Goal: Navigation & Orientation: Find specific page/section

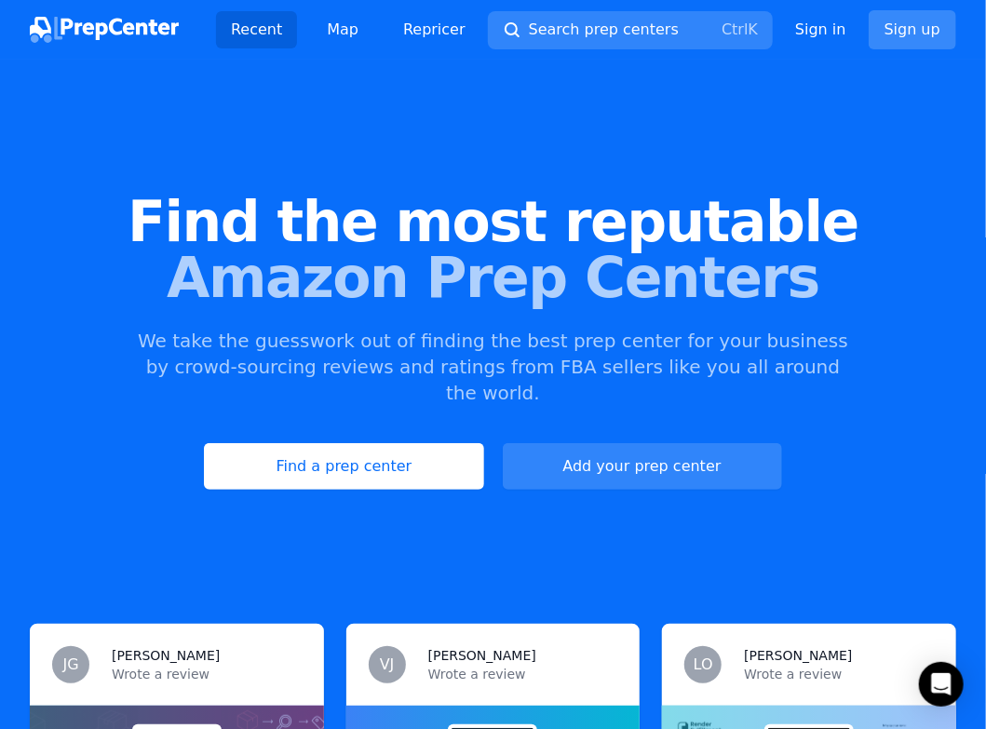
click at [938, 26] on link "Sign up" at bounding box center [913, 29] width 88 height 39
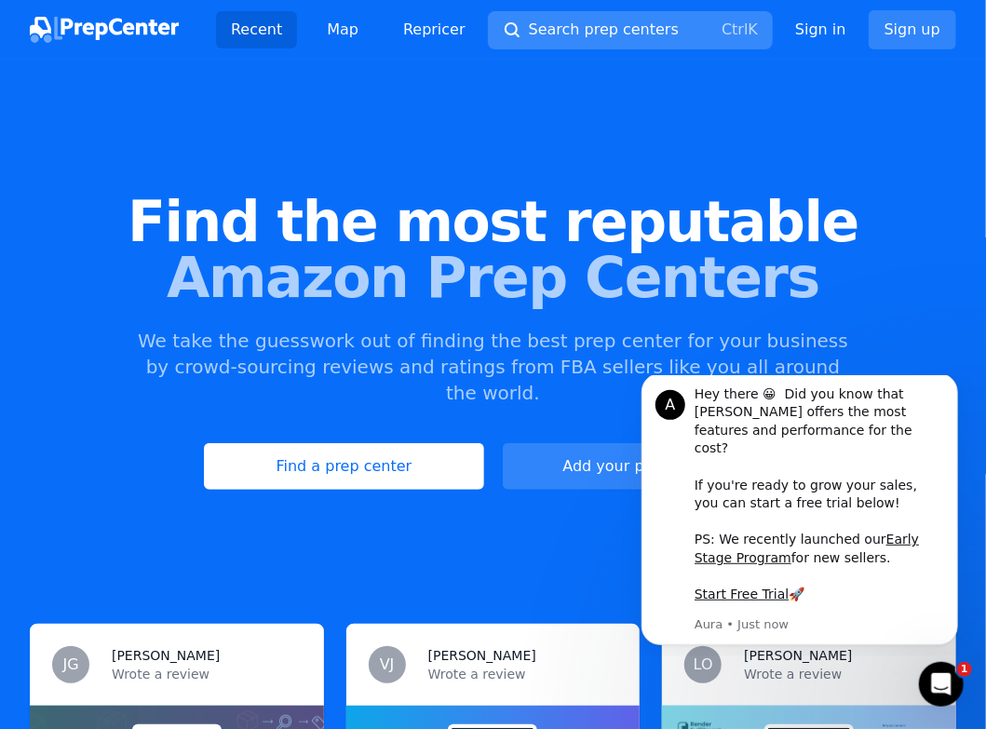
click at [561, 34] on span "Search prep centers" at bounding box center [604, 30] width 150 height 22
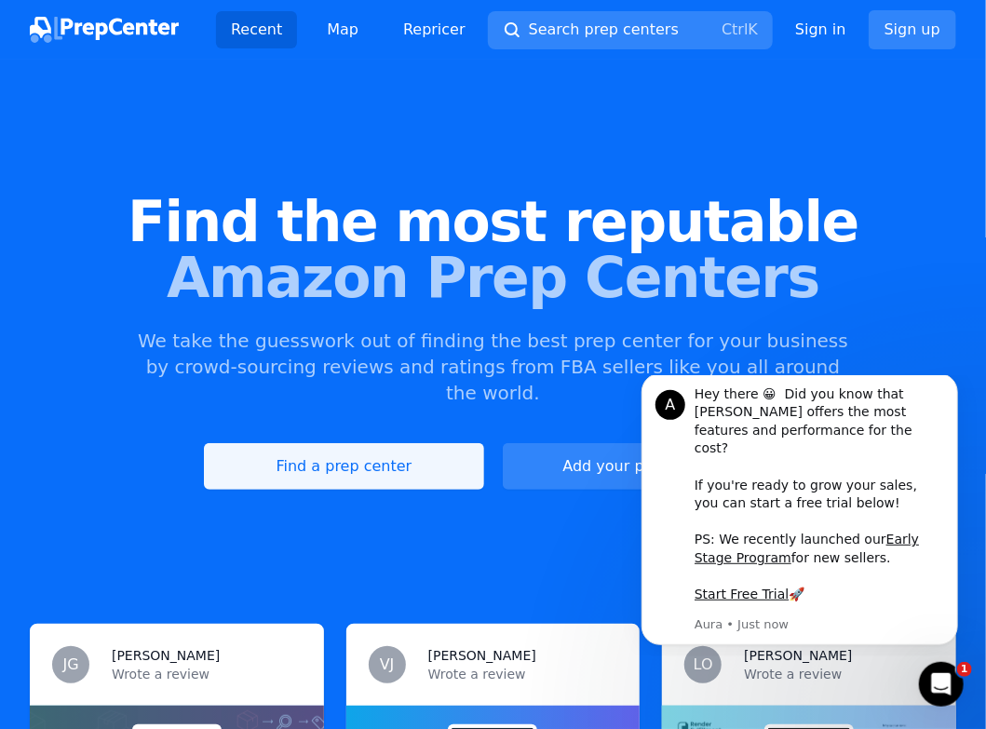
click at [339, 449] on link "Find a prep center" at bounding box center [343, 466] width 279 height 47
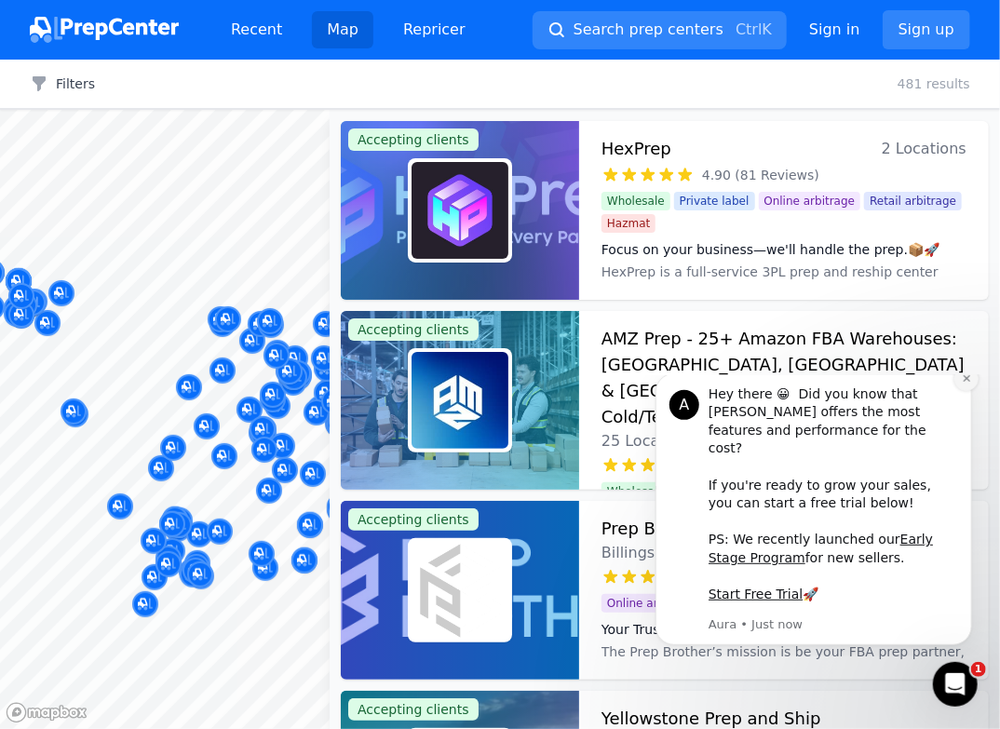
click at [965, 381] on icon "Dismiss notification" at bounding box center [965, 377] width 7 height 7
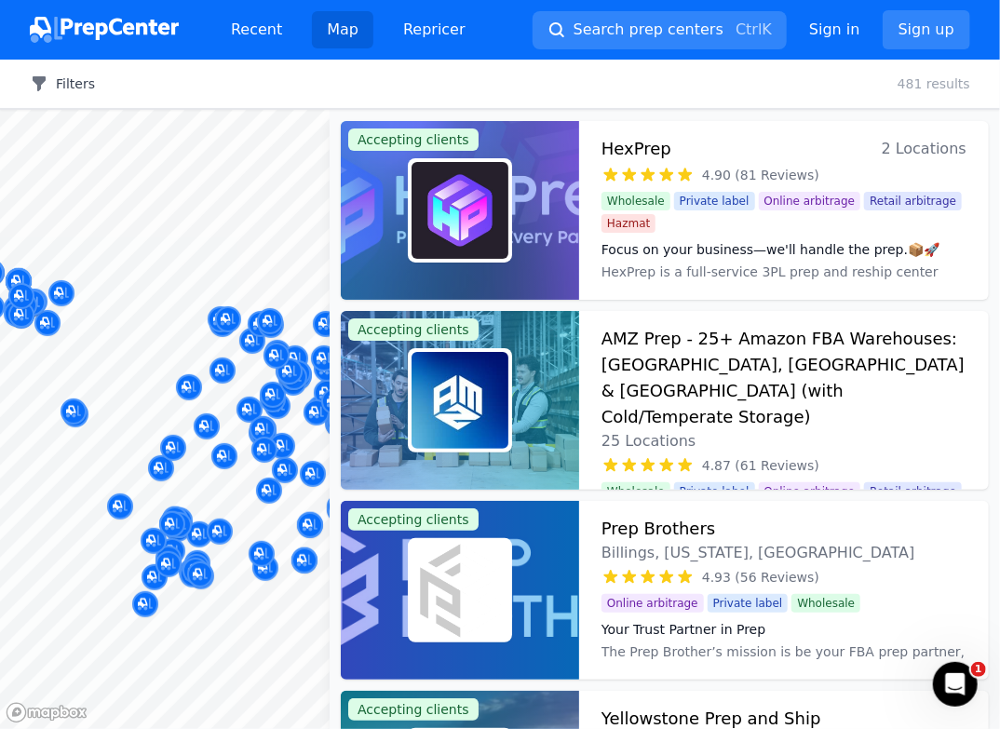
click at [46, 92] on icon "button" at bounding box center [39, 84] width 19 height 19
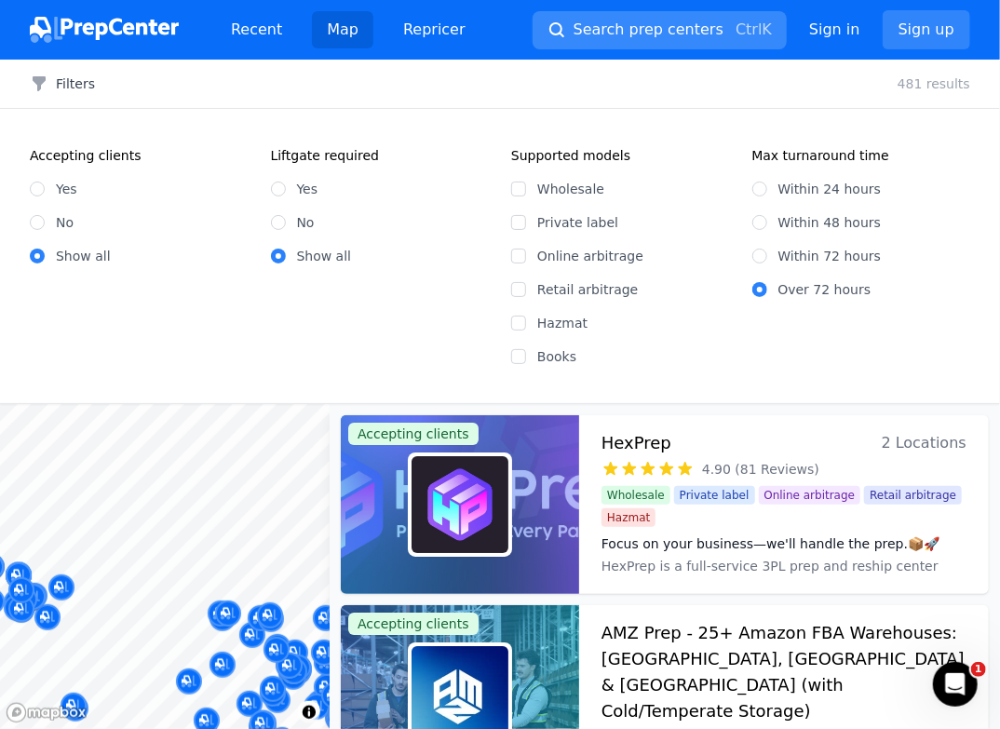
click at [594, 32] on span "Search prep centers" at bounding box center [649, 30] width 150 height 22
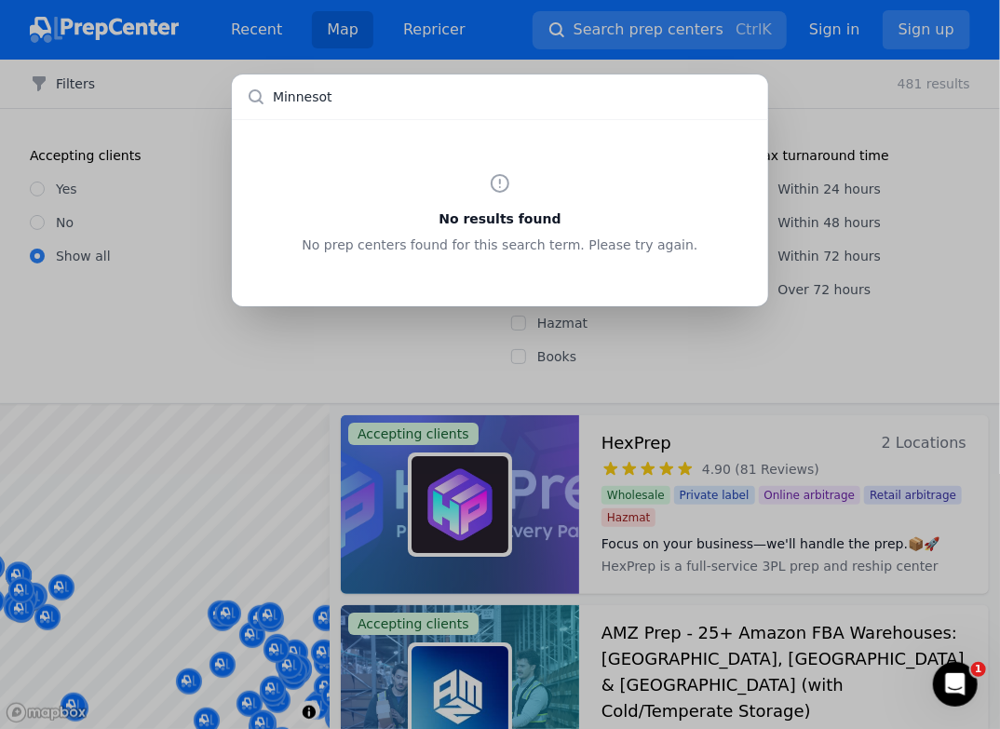
type input "Minnesota"
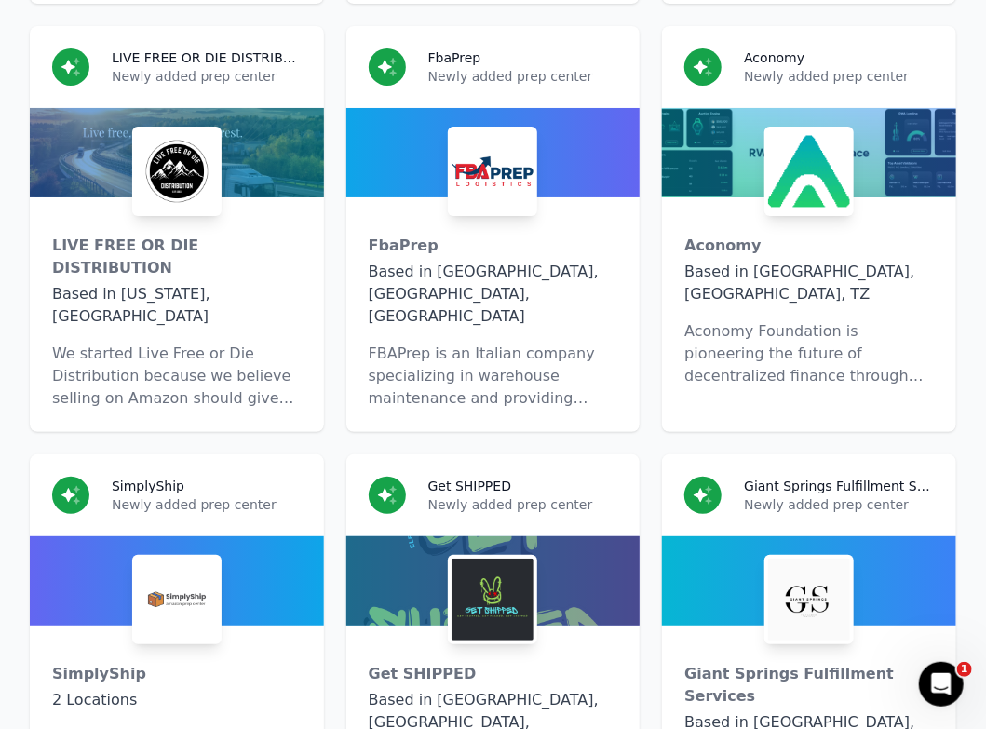
scroll to position [13184, 0]
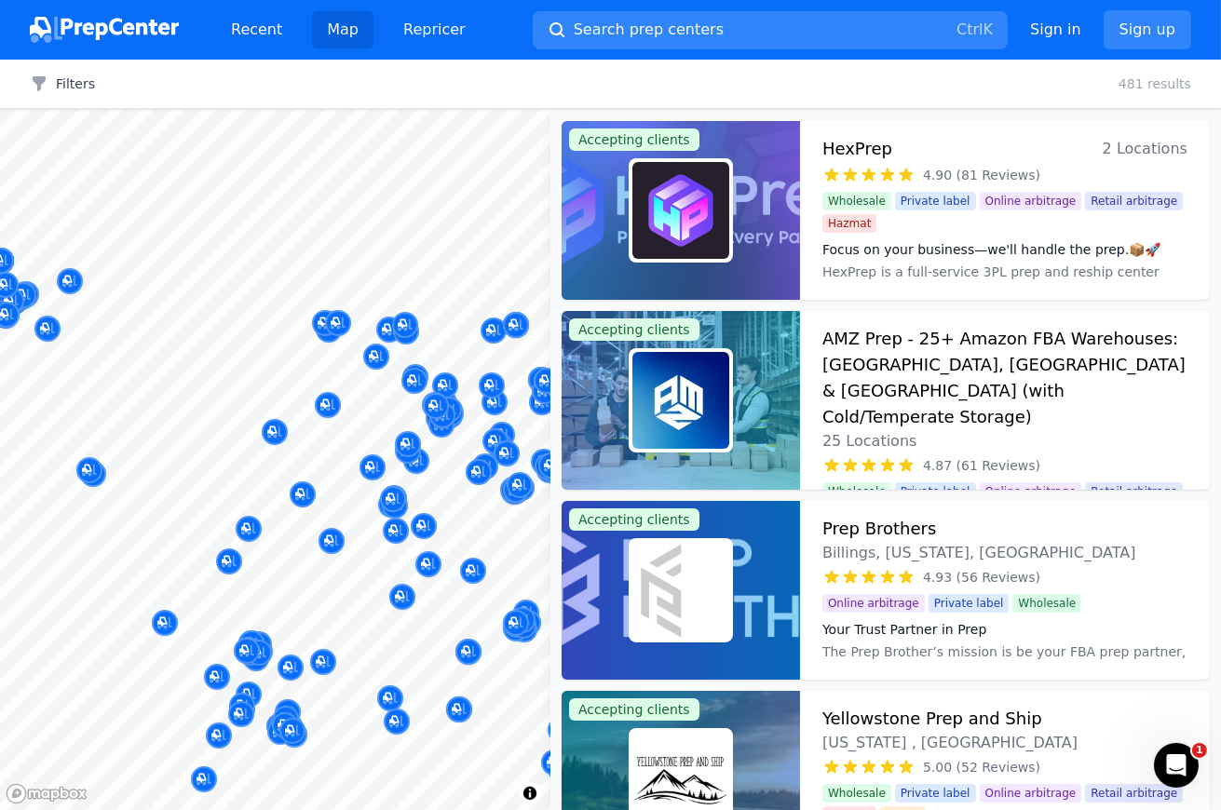
click at [584, 83] on div "Filters Clear all 481 results" at bounding box center [610, 84] width 1221 height 49
click at [329, 403] on div at bounding box center [246, 404] width 358 height 15
click at [328, 405] on div at bounding box center [246, 404] width 358 height 15
click at [985, 95] on div "Filters Clear all 481 results" at bounding box center [610, 84] width 1221 height 49
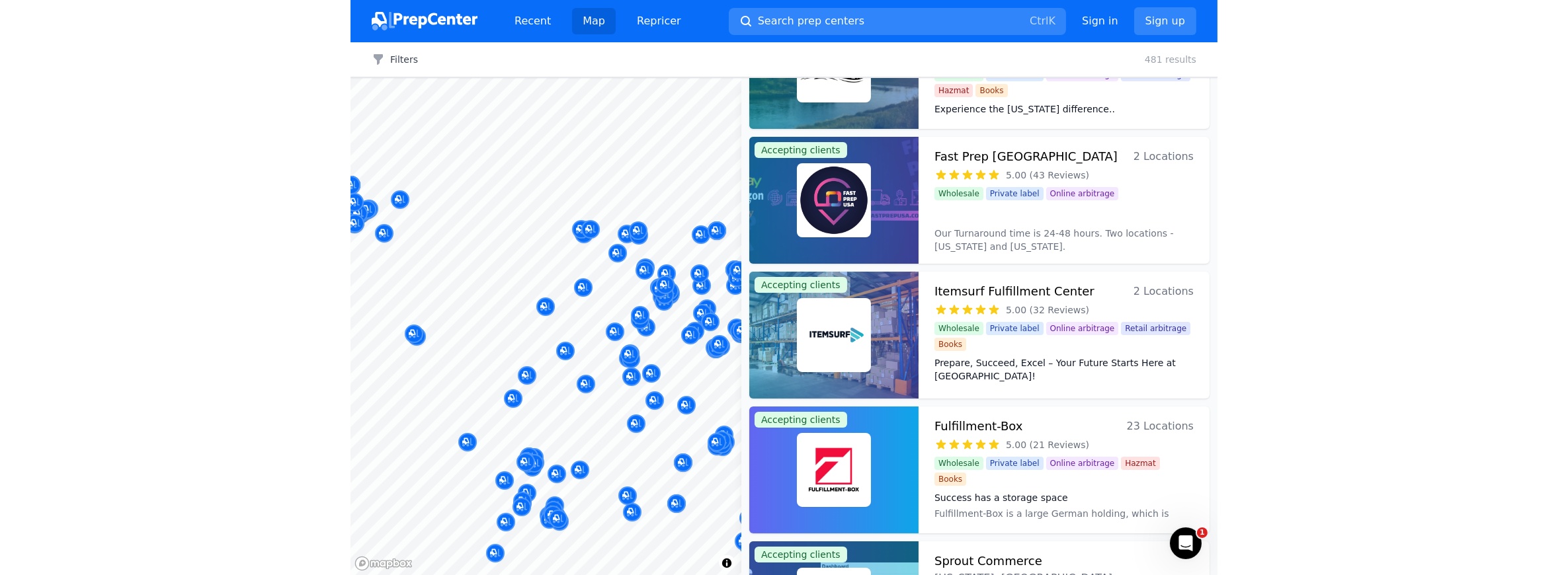
scroll to position [489, 0]
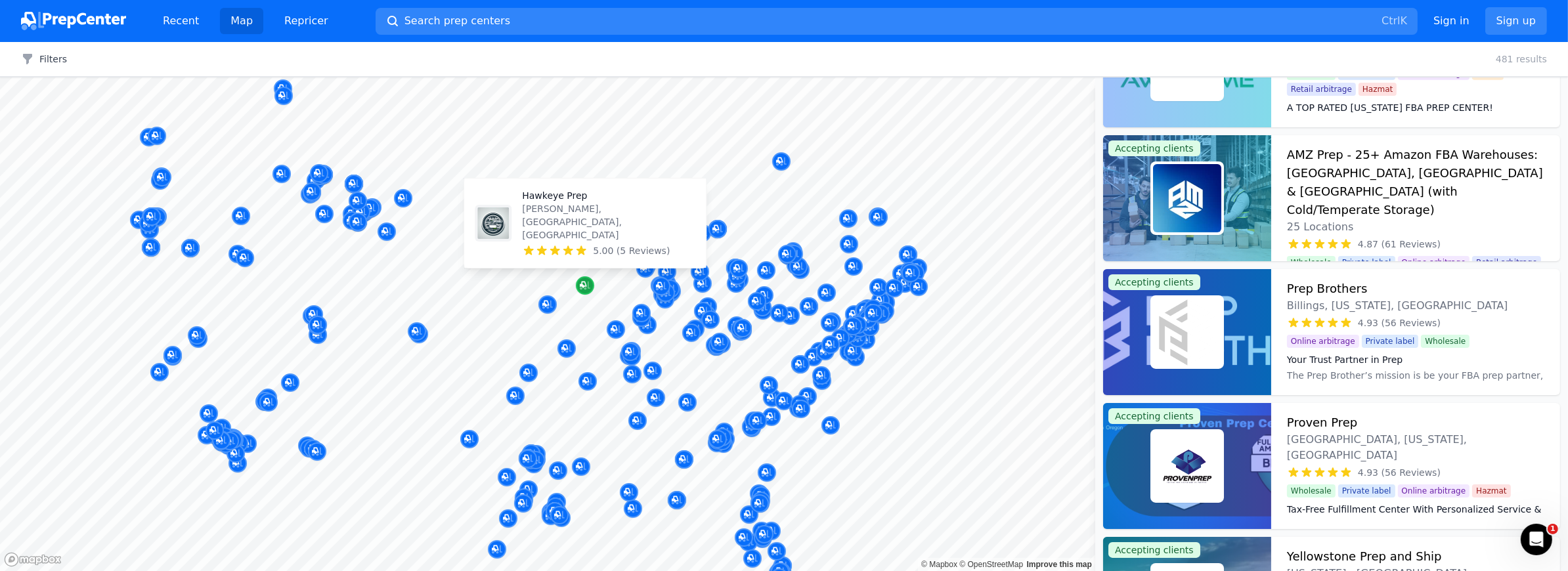
click at [587, 284] on icon "Map marker" at bounding box center [584, 286] width 11 height 13
click at [584, 286] on icon "Map marker" at bounding box center [582, 285] width 6 height 6
click at [551, 238] on p "[PERSON_NAME], [GEOGRAPHIC_DATA], [GEOGRAPHIC_DATA]" at bounding box center [608, 222] width 173 height 39
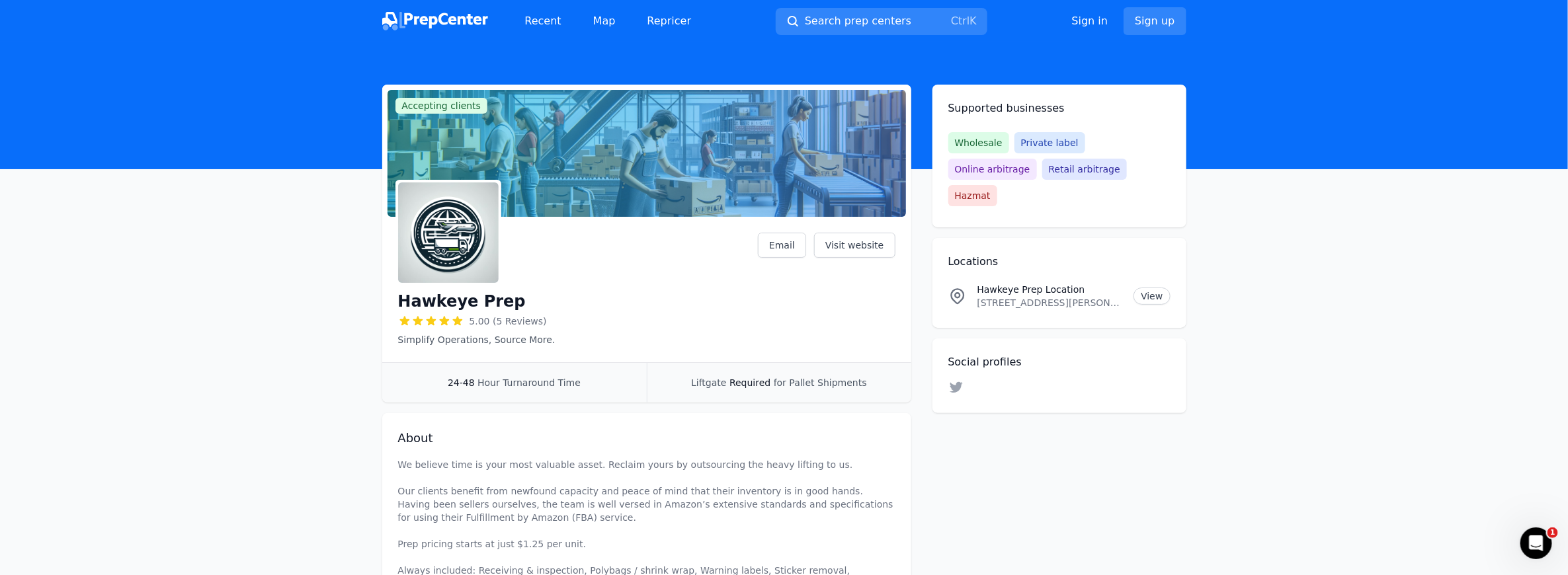
click at [699, 296] on p "201 Industrial Dr, Roland, IA, 50236, US" at bounding box center [1050, 302] width 146 height 13
